Goal: Task Accomplishment & Management: Use online tool/utility

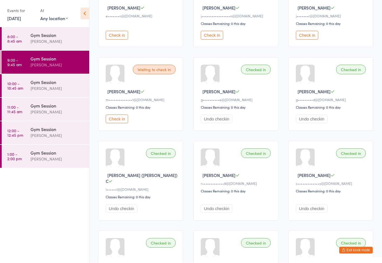
click at [53, 86] on div "[PERSON_NAME]" at bounding box center [57, 88] width 54 height 6
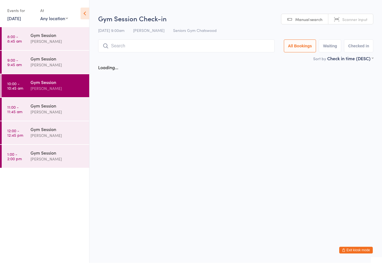
scroll to position [0, 0]
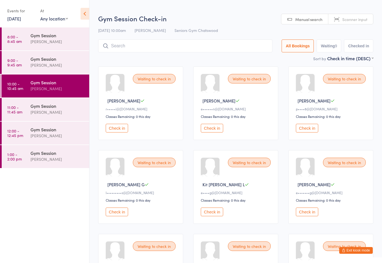
click at [18, 18] on link "14 Aug, 2025" at bounding box center [14, 18] width 14 height 6
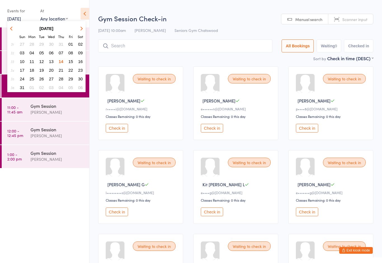
click at [69, 62] on span "15" at bounding box center [71, 61] width 5 height 5
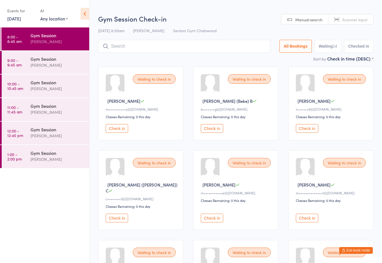
click at [356, 248] on button "Exit kiosk mode" at bounding box center [356, 250] width 34 height 7
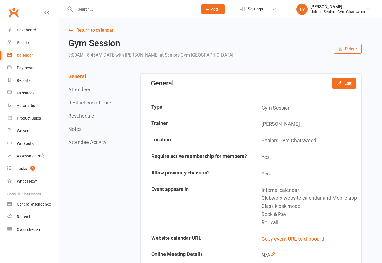
click at [32, 215] on link "Roll call" at bounding box center [33, 216] width 52 height 13
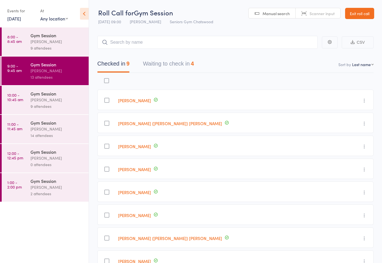
click at [16, 22] on link "[DATE]" at bounding box center [14, 18] width 14 height 6
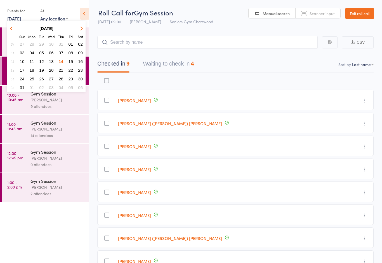
click at [72, 63] on span "15" at bounding box center [71, 61] width 5 height 5
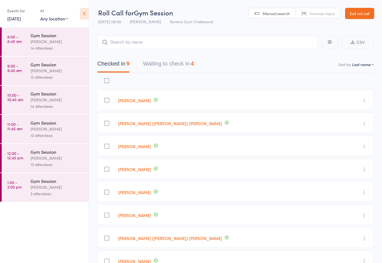
click at [58, 42] on div "[PERSON_NAME]" at bounding box center [56, 41] width 53 height 6
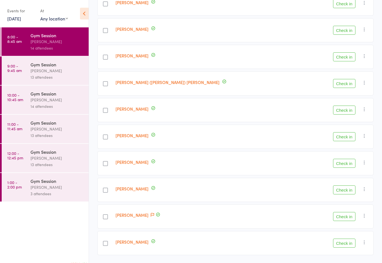
scroll to position [212, 0]
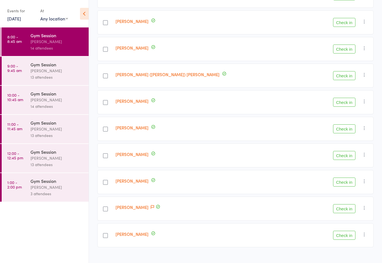
click at [19, 16] on link "15 Aug, 2025" at bounding box center [14, 18] width 14 height 6
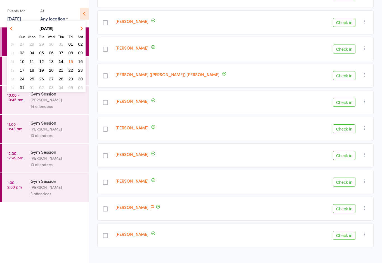
click at [61, 56] on button "07" at bounding box center [61, 53] width 9 height 8
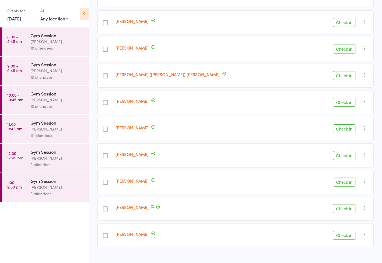
click at [26, 99] on link "10:00 - 10:45 am Gym Session Tiffany Yeong 13 attendees" at bounding box center [45, 100] width 87 height 29
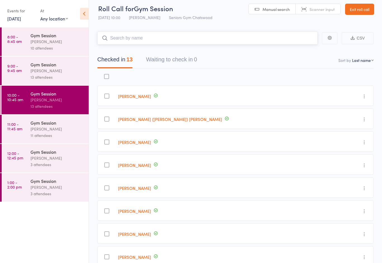
click at [170, 56] on button "Waiting to check in 0" at bounding box center [171, 60] width 51 height 15
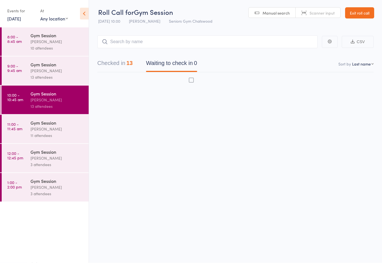
click at [15, 17] on link "7 Aug, 2025" at bounding box center [14, 18] width 14 height 6
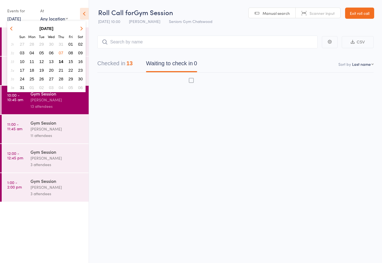
click at [61, 58] on button "14" at bounding box center [61, 62] width 9 height 8
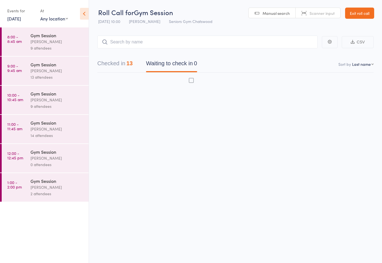
click at [24, 106] on link "10:00 - 10:45 am Gym Session Tiffany Yeong 9 attendees" at bounding box center [45, 100] width 87 height 29
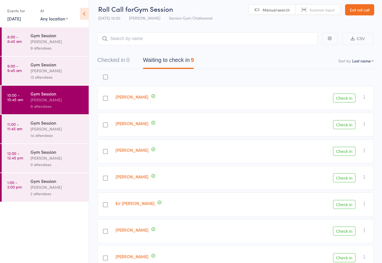
click at [344, 150] on button "Check in" at bounding box center [344, 151] width 22 height 9
click at [12, 19] on link "[DATE]" at bounding box center [14, 18] width 14 height 6
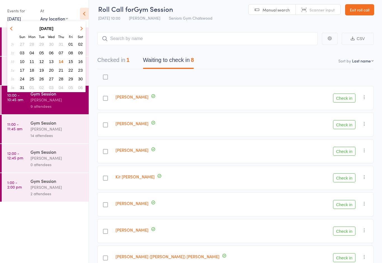
click at [71, 60] on span "15" at bounding box center [71, 61] width 5 height 5
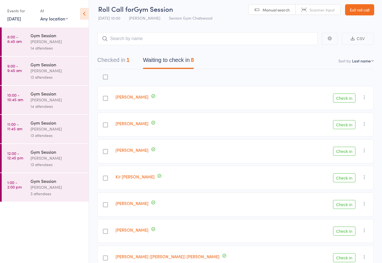
click at [32, 35] on div "Gym Session" at bounding box center [56, 35] width 53 height 6
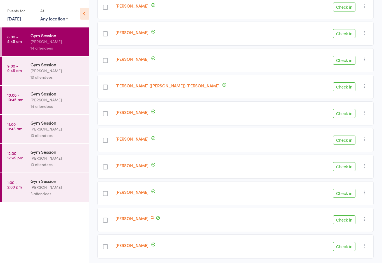
scroll to position [212, 0]
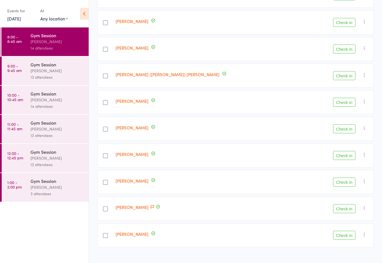
click at [14, 18] on link "15 Aug, 2025" at bounding box center [14, 18] width 14 height 6
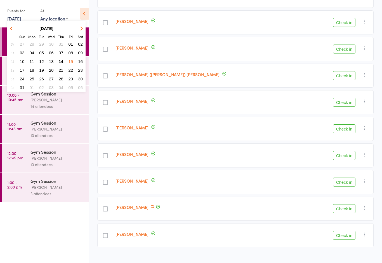
click at [61, 61] on span "14" at bounding box center [61, 61] width 5 height 5
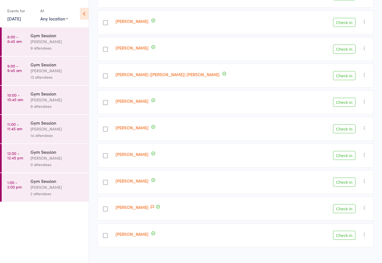
click at [33, 95] on div "Gym Session" at bounding box center [56, 93] width 53 height 6
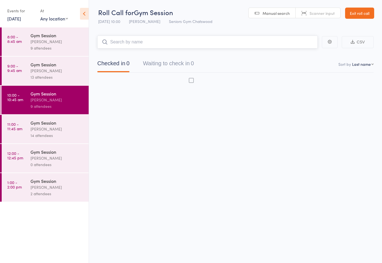
scroll to position [4, 0]
click at [167, 57] on button "Waiting to check in 8" at bounding box center [168, 64] width 51 height 15
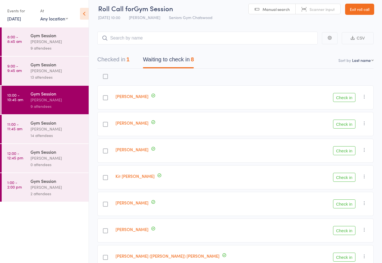
click at [342, 178] on button "Check in" at bounding box center [344, 177] width 22 height 9
click at [14, 17] on link "[DATE]" at bounding box center [14, 18] width 14 height 6
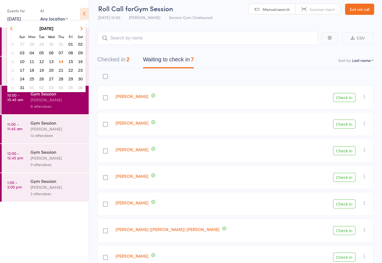
click at [70, 56] on button "08" at bounding box center [71, 53] width 9 height 8
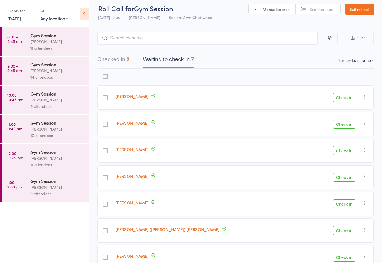
click at [16, 16] on link "8 Aug, 2025" at bounding box center [14, 18] width 14 height 6
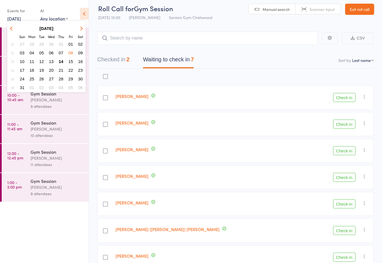
click at [69, 62] on span "15" at bounding box center [71, 61] width 5 height 5
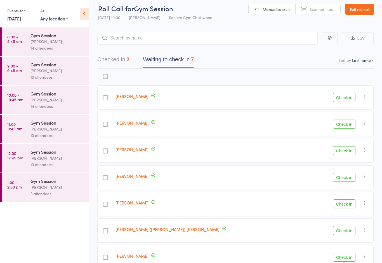
click at [21, 37] on time "8:00 - 8:45 am" at bounding box center [14, 38] width 15 height 9
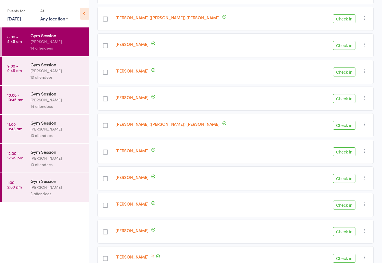
scroll to position [212, 0]
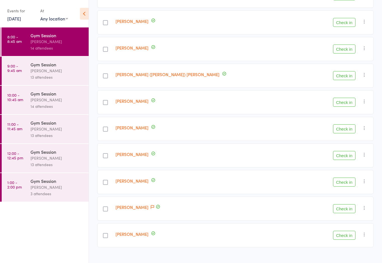
click at [52, 71] on div "[PERSON_NAME]" at bounding box center [56, 70] width 53 height 6
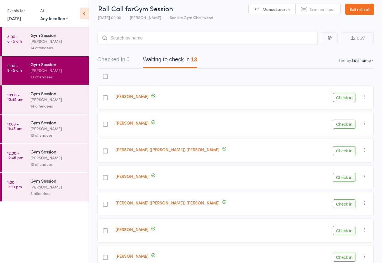
scroll to position [4, 0]
click at [360, 8] on link "Exit roll call" at bounding box center [359, 9] width 29 height 11
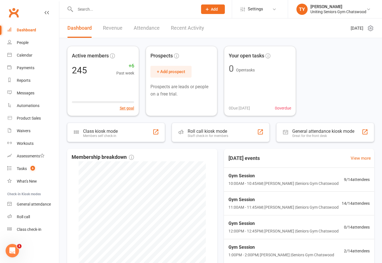
click at [30, 230] on div "Class check-in" at bounding box center [29, 229] width 25 height 4
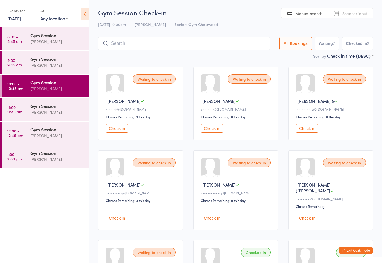
click at [214, 218] on button "Check in" at bounding box center [212, 217] width 22 height 9
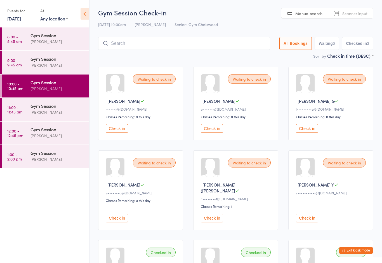
click at [312, 216] on button "Check in" at bounding box center [307, 217] width 22 height 9
click at [21, 20] on link "14 Aug, 2025" at bounding box center [14, 18] width 14 height 6
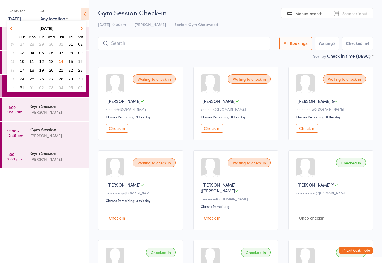
click at [69, 64] on span "15" at bounding box center [71, 61] width 5 height 5
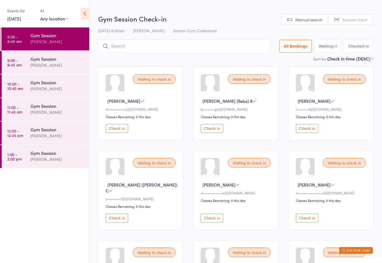
click at [357, 250] on button "Exit kiosk mode" at bounding box center [356, 250] width 34 height 7
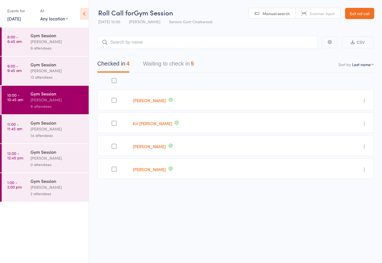
click at [362, 8] on link "Exit roll call" at bounding box center [359, 13] width 29 height 11
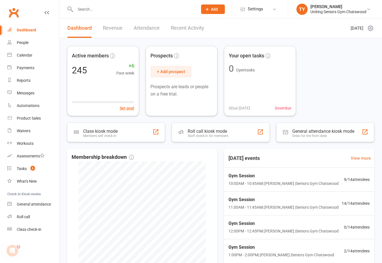
click at [27, 228] on div "Class check-in" at bounding box center [29, 229] width 25 height 4
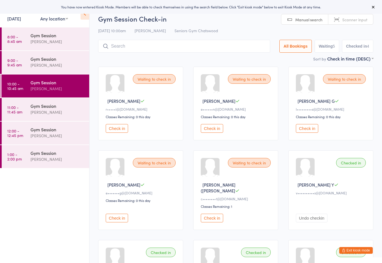
click at [362, 247] on button "Exit kiosk mode" at bounding box center [356, 250] width 34 height 7
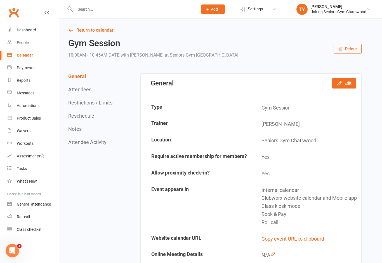
click at [25, 211] on link "Roll call" at bounding box center [33, 216] width 52 height 13
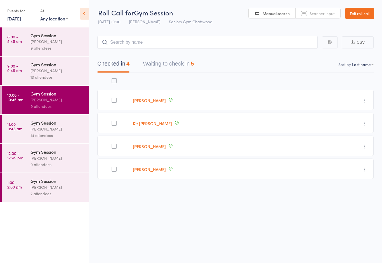
click at [18, 20] on link "[DATE]" at bounding box center [14, 18] width 14 height 6
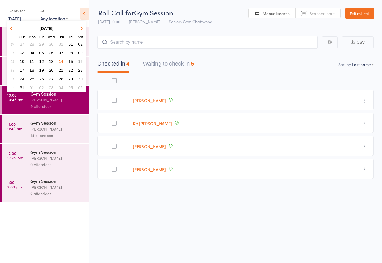
click at [70, 61] on span "15" at bounding box center [71, 61] width 5 height 5
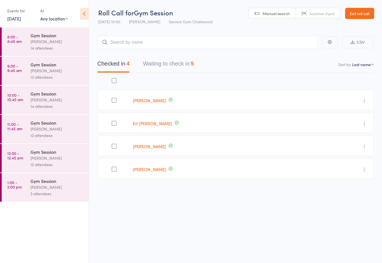
click at [46, 73] on div "[PERSON_NAME]" at bounding box center [56, 70] width 53 height 6
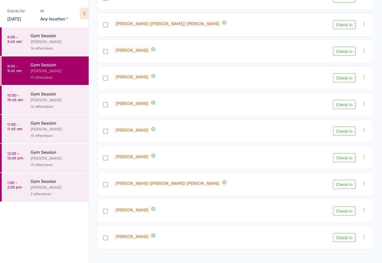
scroll to position [185, 0]
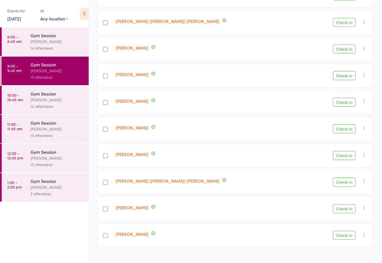
click at [38, 100] on div "[PERSON_NAME]" at bounding box center [56, 99] width 53 height 6
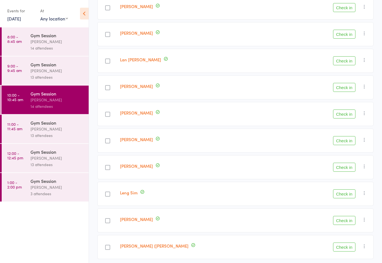
scroll to position [212, 0]
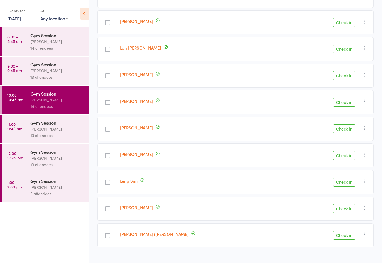
click at [16, 21] on link "15 Aug, 2025" at bounding box center [14, 18] width 14 height 6
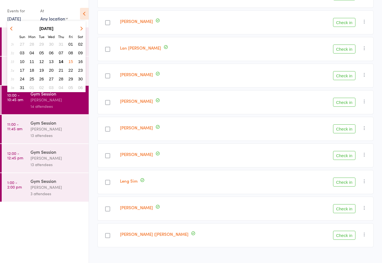
click at [63, 60] on span "14" at bounding box center [61, 61] width 5 height 5
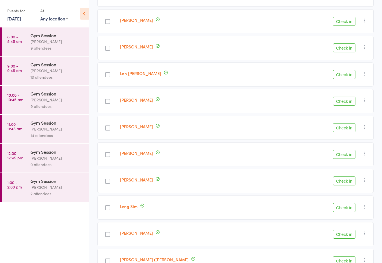
scroll to position [0, 0]
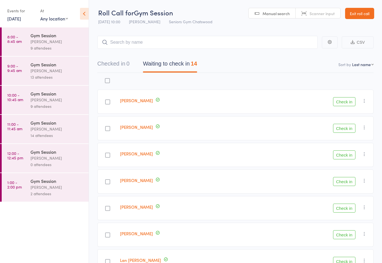
click at [359, 12] on link "Exit roll call" at bounding box center [359, 13] width 29 height 11
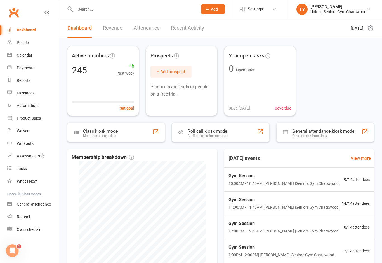
click at [34, 228] on div "Class check-in" at bounding box center [29, 229] width 25 height 4
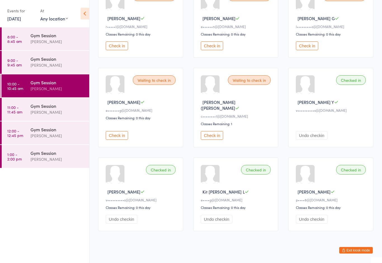
scroll to position [84, 0]
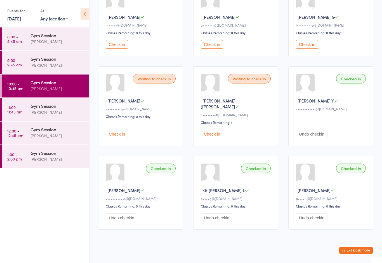
click at [46, 85] on div "Gym Session" at bounding box center [57, 82] width 54 height 6
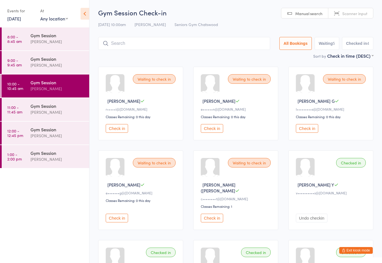
click at [118, 213] on button "Check in" at bounding box center [117, 217] width 22 height 9
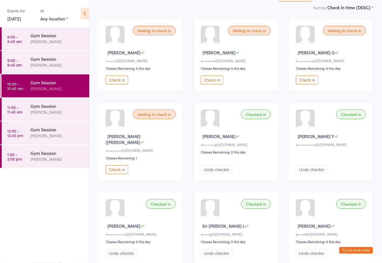
scroll to position [48, 0]
click at [308, 79] on button "Check in" at bounding box center [307, 80] width 22 height 9
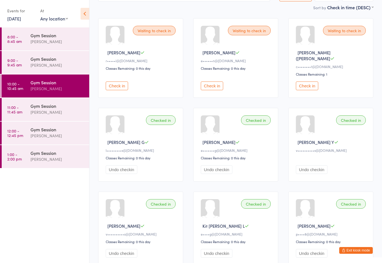
click at [128, 81] on button "Check in" at bounding box center [117, 85] width 22 height 9
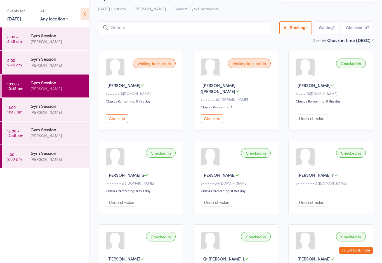
scroll to position [8, 0]
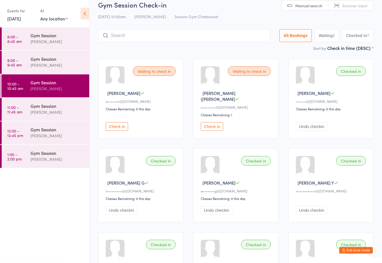
click at [215, 128] on button "Check in" at bounding box center [212, 126] width 22 height 9
